Goal: Check status: Check status

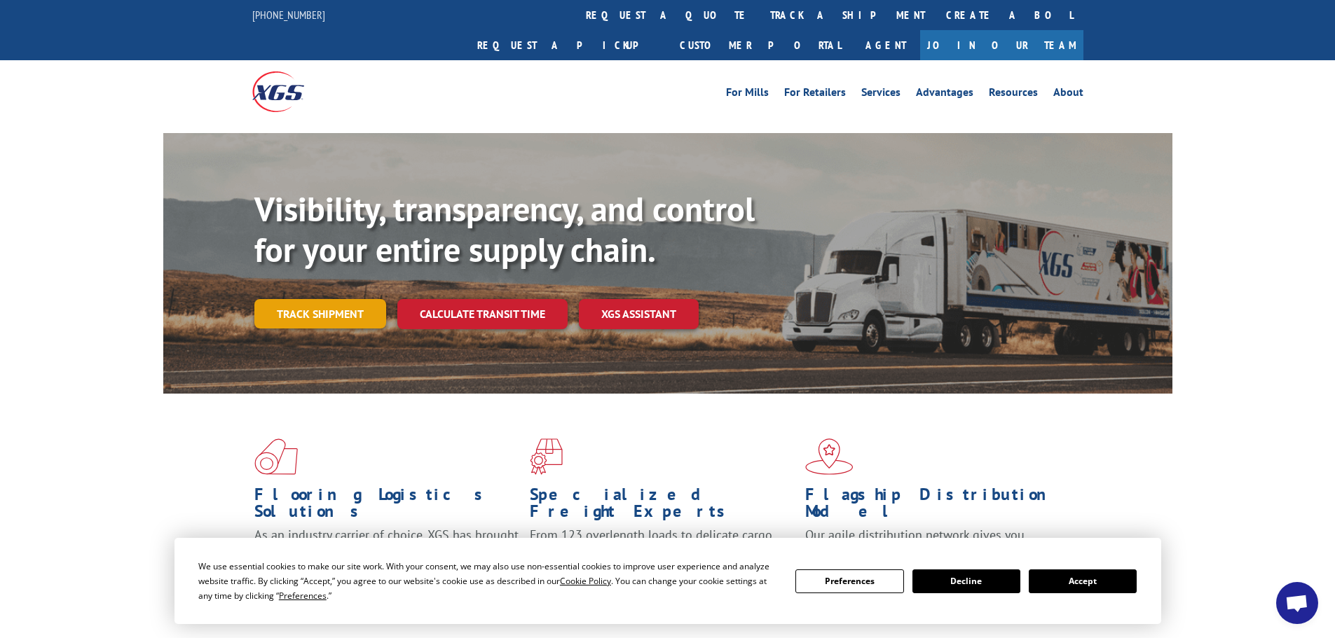
click at [311, 299] on link "Track shipment" at bounding box center [320, 313] width 132 height 29
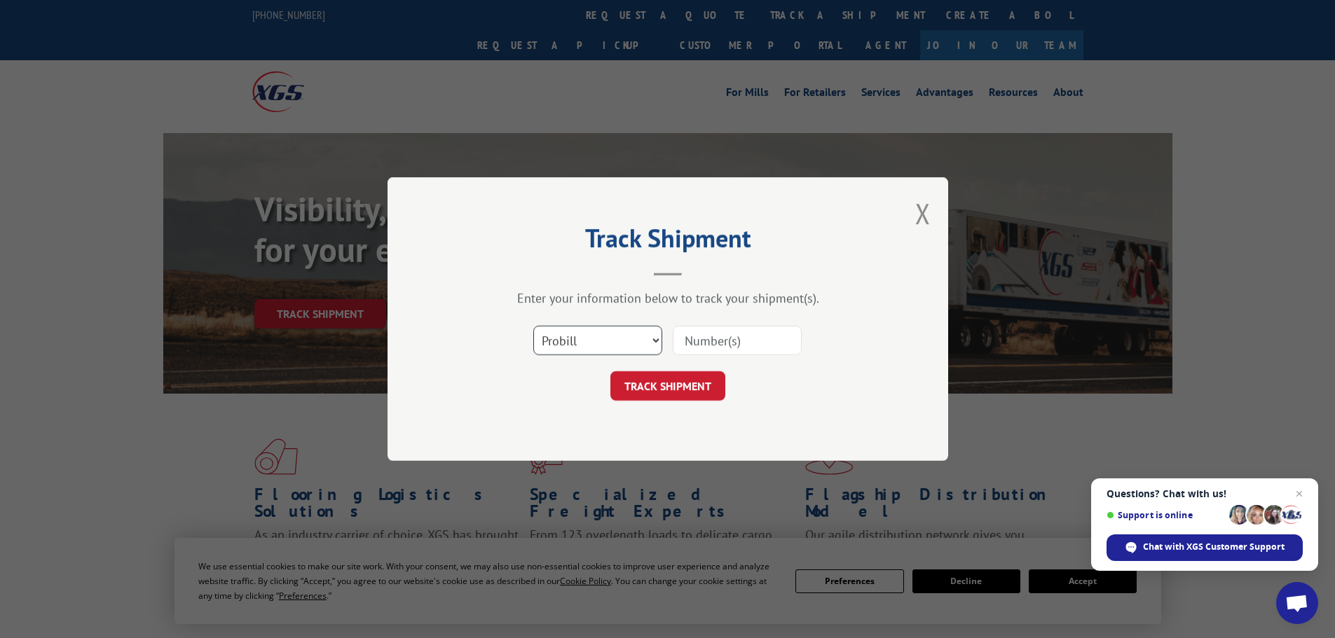
click at [602, 340] on select "Select category... Probill BOL PO" at bounding box center [597, 340] width 129 height 29
select select "bol"
click at [533, 326] on select "Select category... Probill BOL PO" at bounding box center [597, 340] width 129 height 29
click at [690, 342] on input at bounding box center [737, 340] width 129 height 29
paste input "5252141"
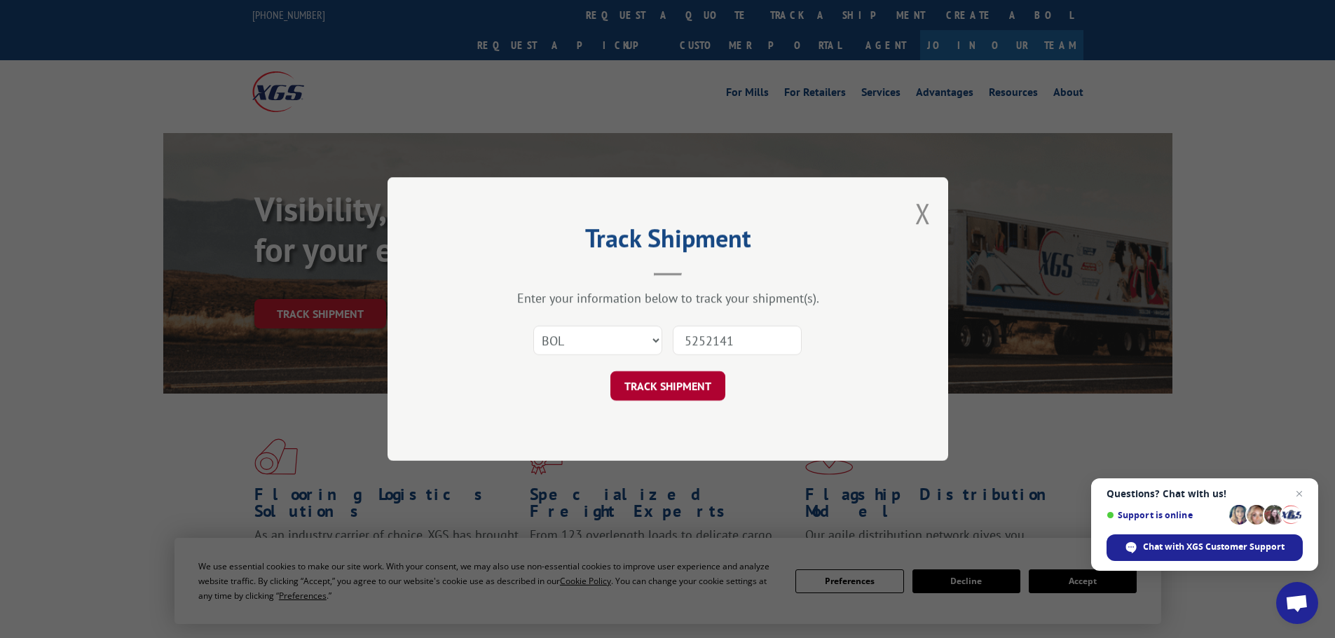
type input "5252141"
click at [657, 390] on button "TRACK SHIPMENT" at bounding box center [667, 385] width 115 height 29
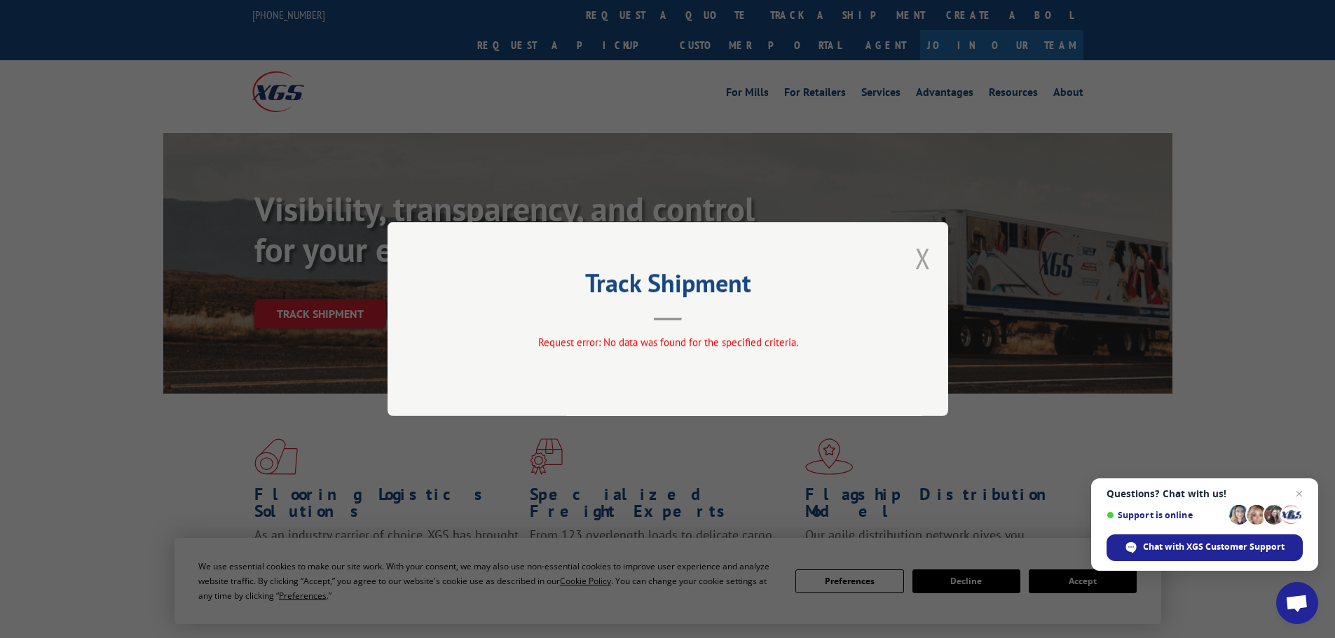
click at [920, 259] on button "Close modal" at bounding box center [922, 258] width 15 height 37
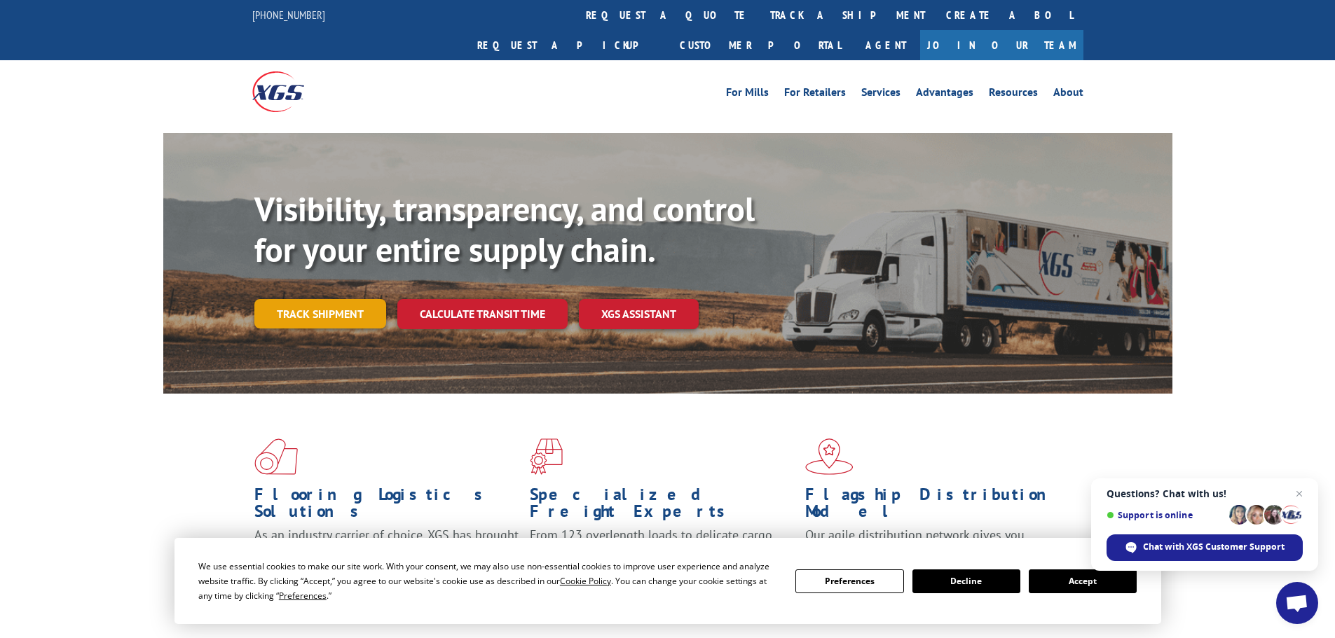
click at [299, 299] on link "Track shipment" at bounding box center [320, 313] width 132 height 29
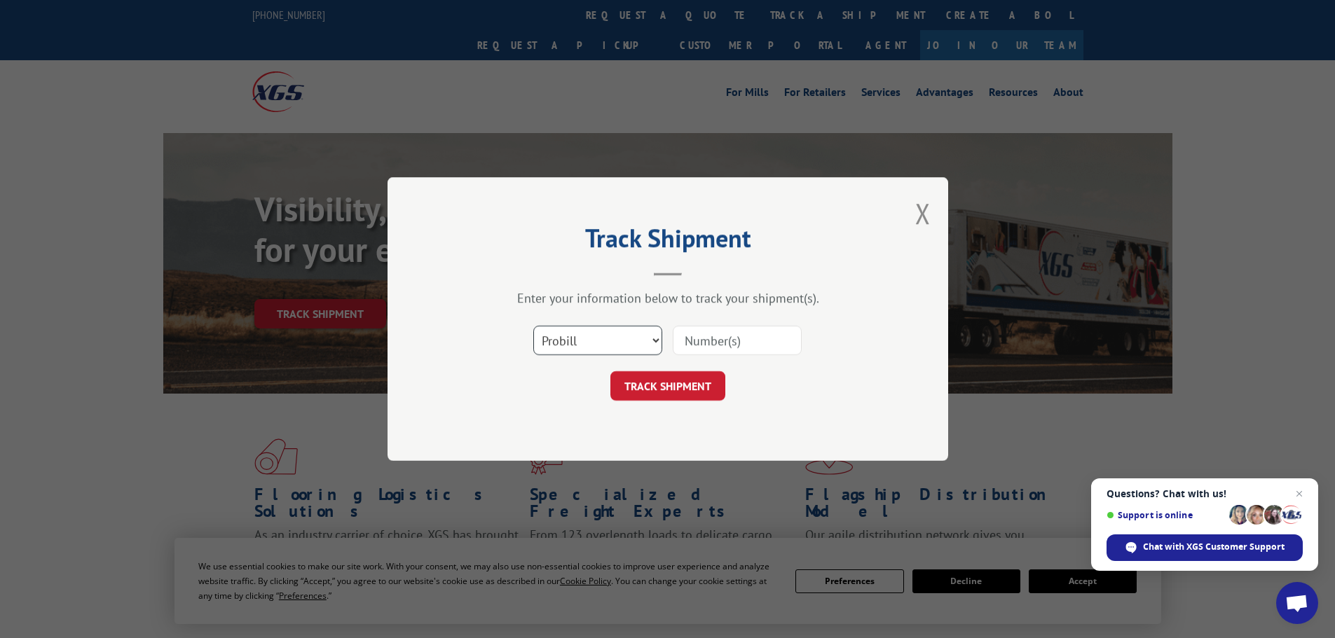
click at [589, 344] on select "Select category... Probill BOL PO" at bounding box center [597, 340] width 129 height 29
select select "po"
click at [533, 326] on select "Select category... Probill BOL PO" at bounding box center [597, 340] width 129 height 29
click at [712, 338] on input at bounding box center [737, 340] width 129 height 29
paste input "18546406"
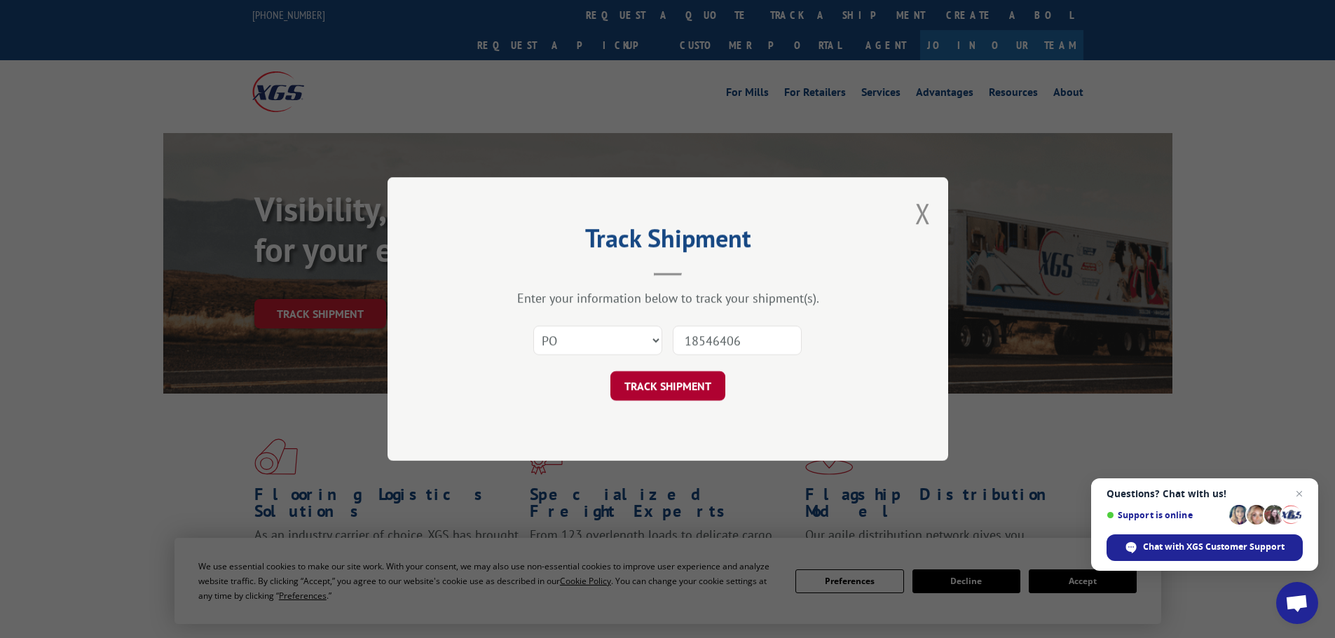
type input "18546406"
click at [662, 379] on button "TRACK SHIPMENT" at bounding box center [667, 385] width 115 height 29
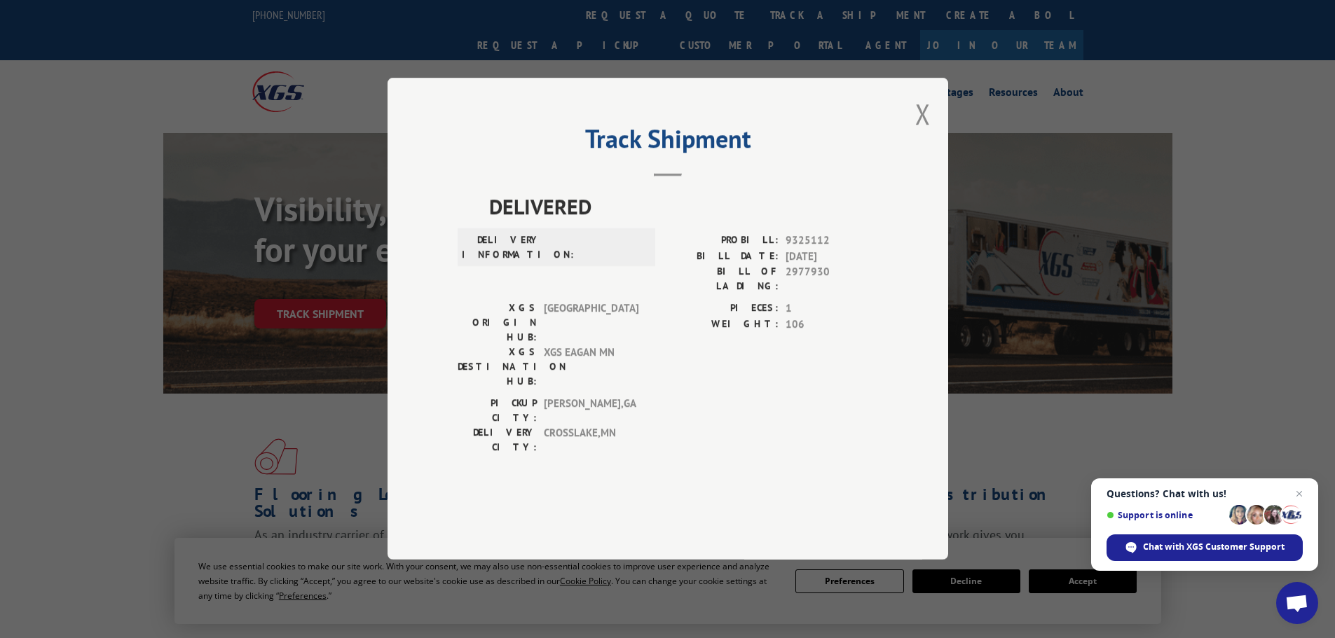
drag, startPoint x: 921, startPoint y: 151, endPoint x: 910, endPoint y: 123, distance: 29.9
click at [921, 132] on button "Close modal" at bounding box center [922, 113] width 15 height 37
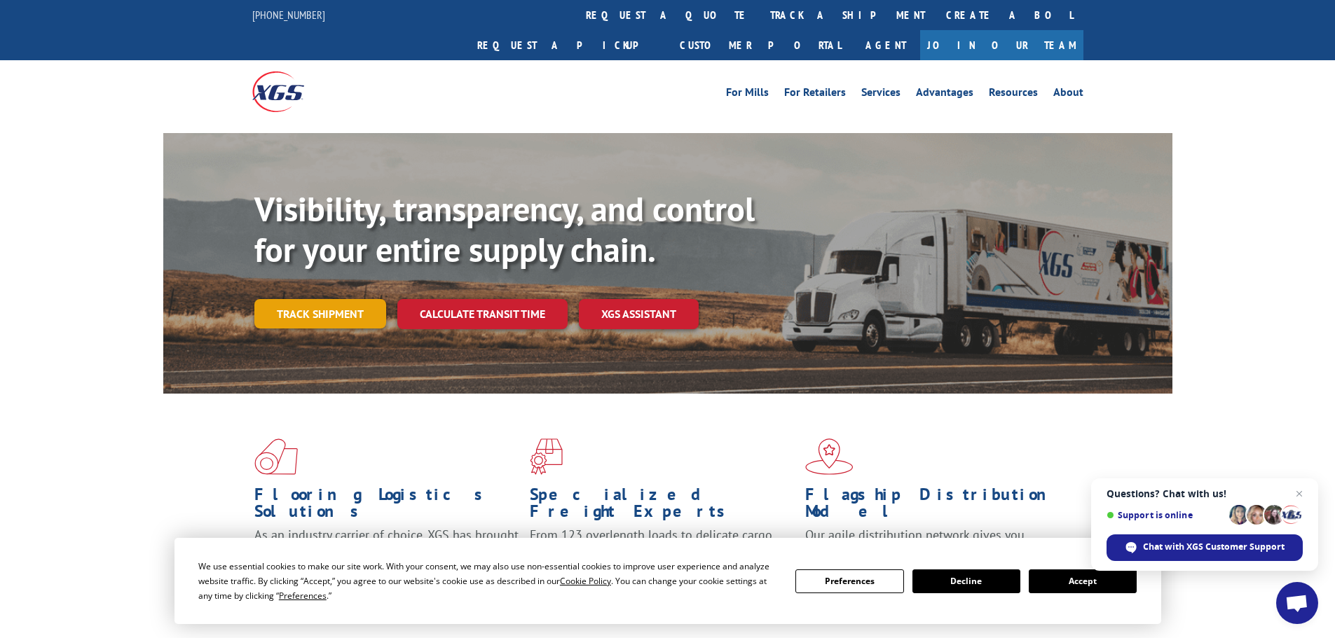
click at [303, 299] on link "Track shipment" at bounding box center [320, 313] width 132 height 29
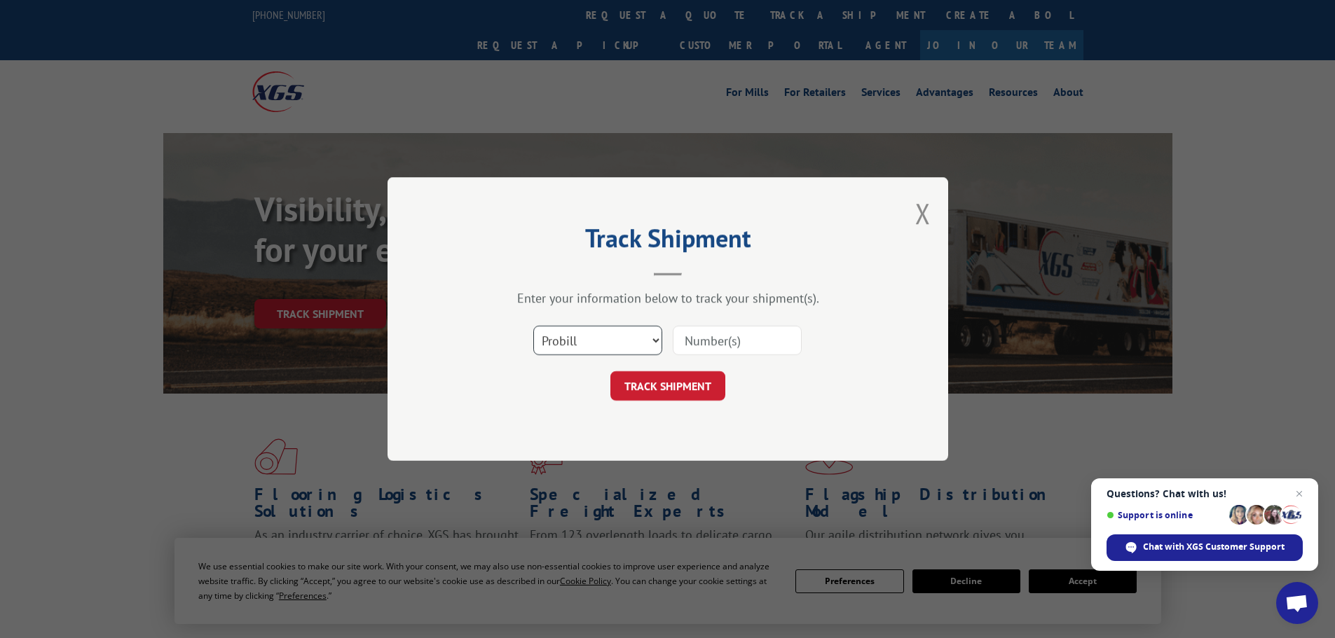
click at [586, 348] on select "Select category... Probill BOL PO" at bounding box center [597, 340] width 129 height 29
click at [577, 41] on div "Track Shipment Enter your information below to track your shipment(s). Select c…" at bounding box center [667, 319] width 1335 height 638
